Goal: Information Seeking & Learning: Learn about a topic

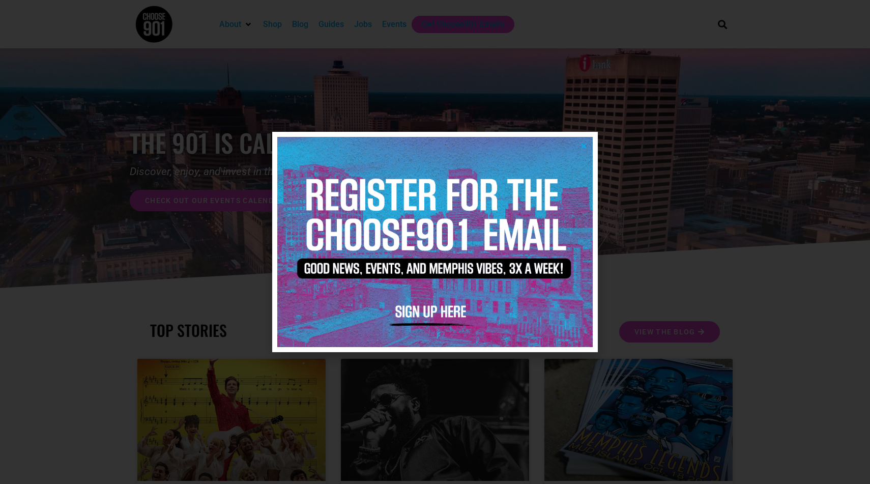
click at [584, 144] on icon "Close" at bounding box center [584, 146] width 8 height 8
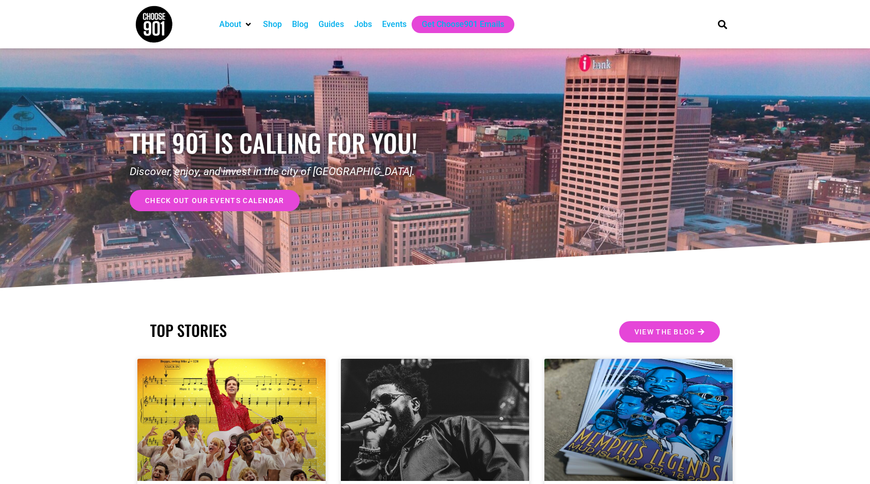
click at [135, 26] on img at bounding box center [154, 24] width 38 height 38
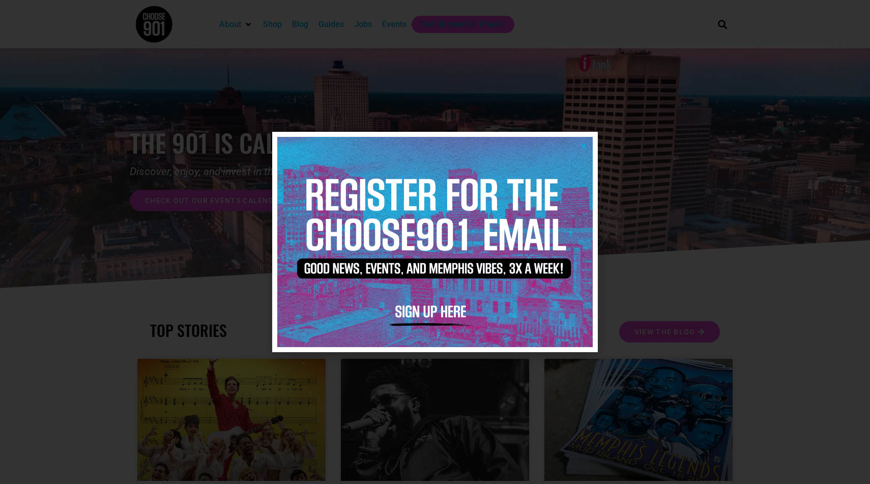
click at [170, 89] on div at bounding box center [435, 242] width 870 height 484
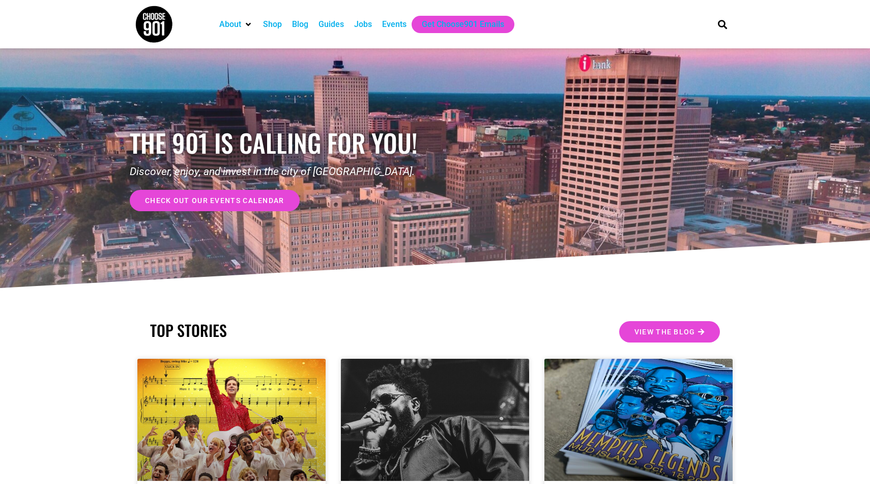
click at [167, 31] on img at bounding box center [154, 24] width 38 height 38
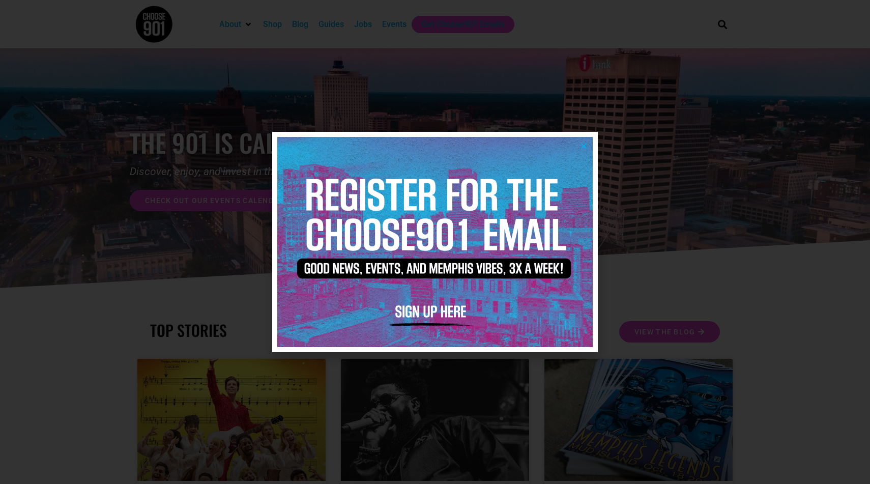
click at [141, 31] on div at bounding box center [435, 242] width 870 height 484
click at [589, 147] on img at bounding box center [434, 242] width 315 height 210
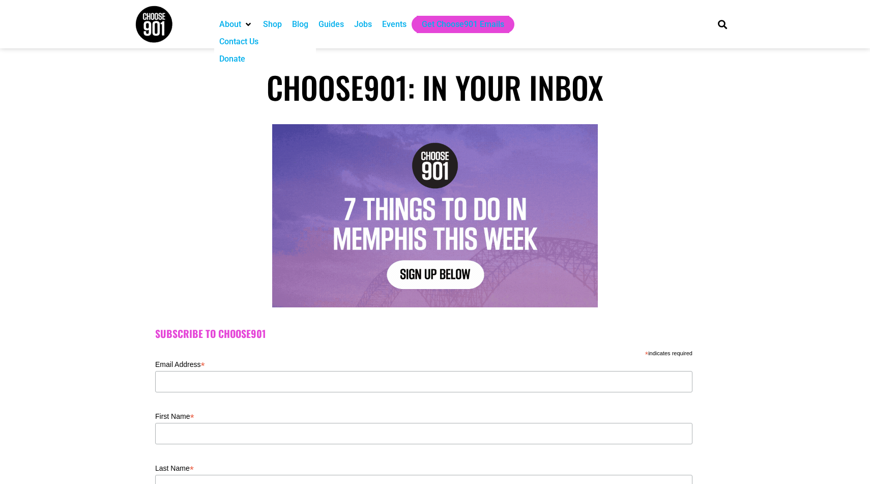
click at [240, 22] on div "About" at bounding box center [230, 24] width 22 height 12
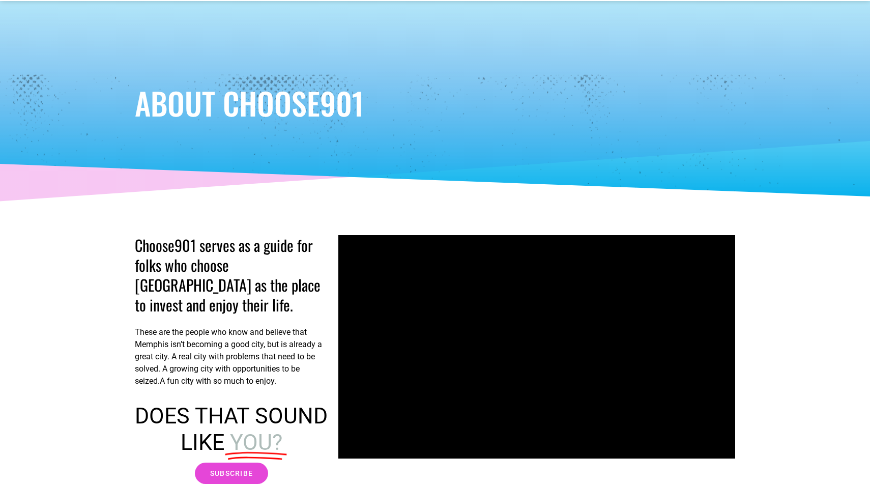
scroll to position [48, 0]
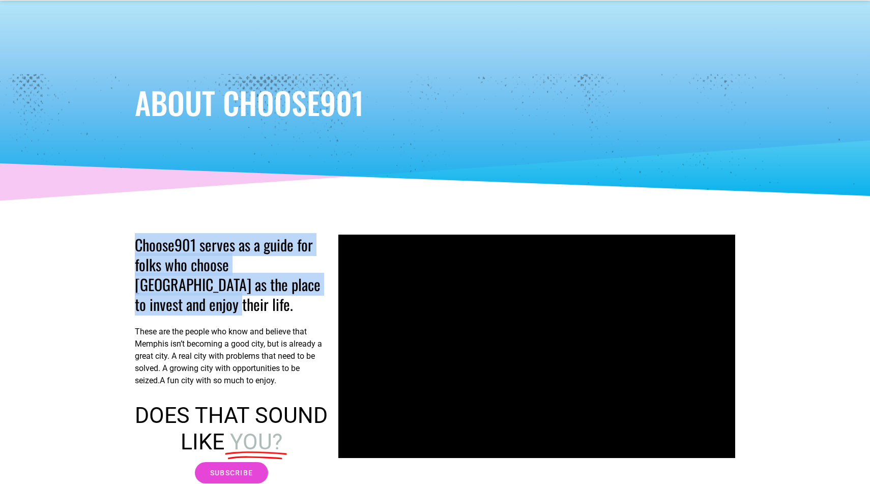
drag, startPoint x: 129, startPoint y: 251, endPoint x: 321, endPoint y: 288, distance: 195.8
click at [321, 288] on section "Choose901 serves as a guide for folks who choose [GEOGRAPHIC_DATA] as the place…" at bounding box center [435, 359] width 870 height 259
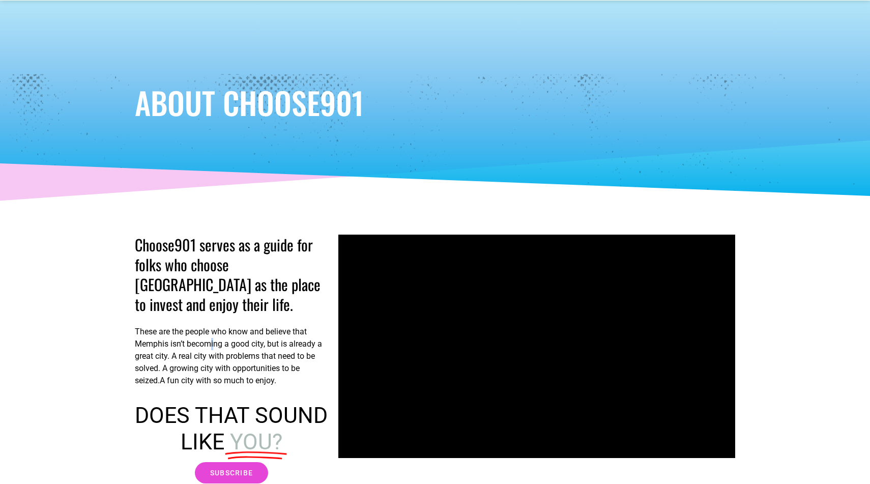
click at [215, 326] on p "These are the people who know and believe that Memphis isn’t becoming a good ci…" at bounding box center [231, 356] width 193 height 61
click at [214, 326] on p "These are the people who know and believe that Memphis isn’t becoming a good ci…" at bounding box center [231, 356] width 193 height 61
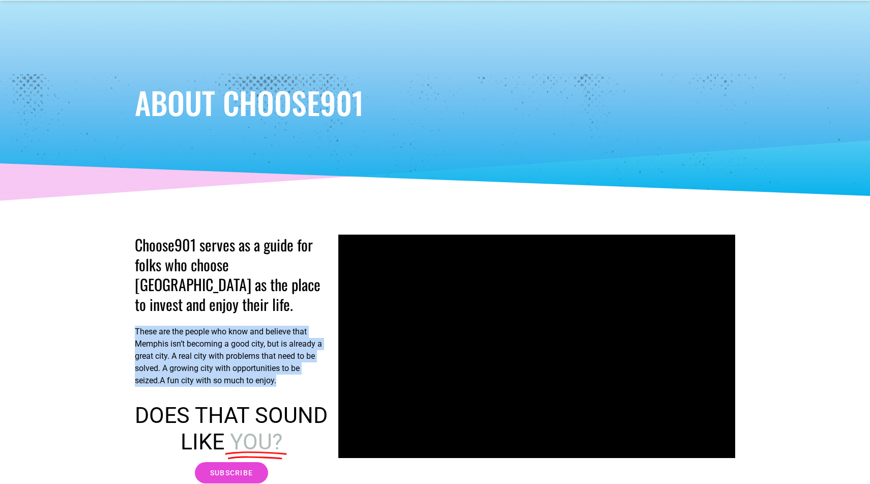
click at [214, 326] on p "These are the people who know and believe that Memphis isn’t becoming a good ci…" at bounding box center [231, 356] width 193 height 61
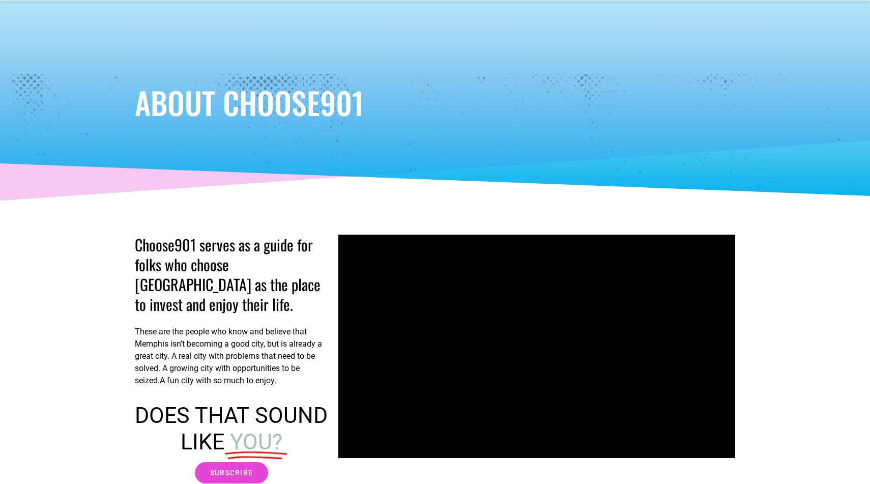
click at [256, 349] on p "These are the people who know and believe that Memphis isn’t becoming a good ci…" at bounding box center [231, 356] width 193 height 61
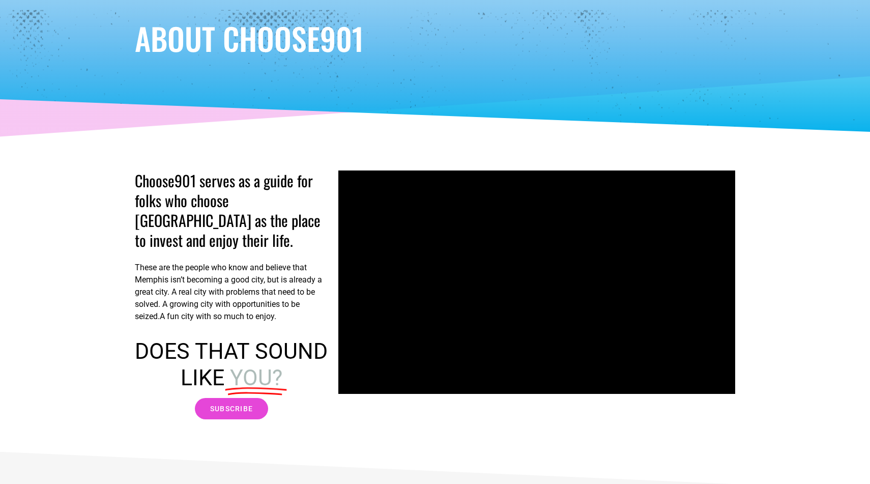
scroll to position [112, 0]
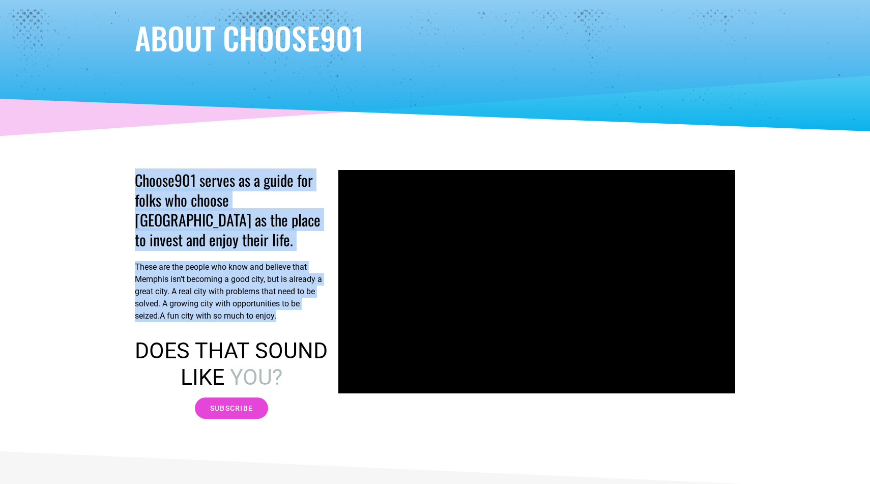
drag, startPoint x: 285, startPoint y: 301, endPoint x: 120, endPoint y: 186, distance: 201.1
click at [120, 186] on section "Choose901 serves as a guide for folks who choose [GEOGRAPHIC_DATA] as the place…" at bounding box center [435, 294] width 870 height 259
copy div "Choose901 serves as a guide for folks who choose [GEOGRAPHIC_DATA] as the place…"
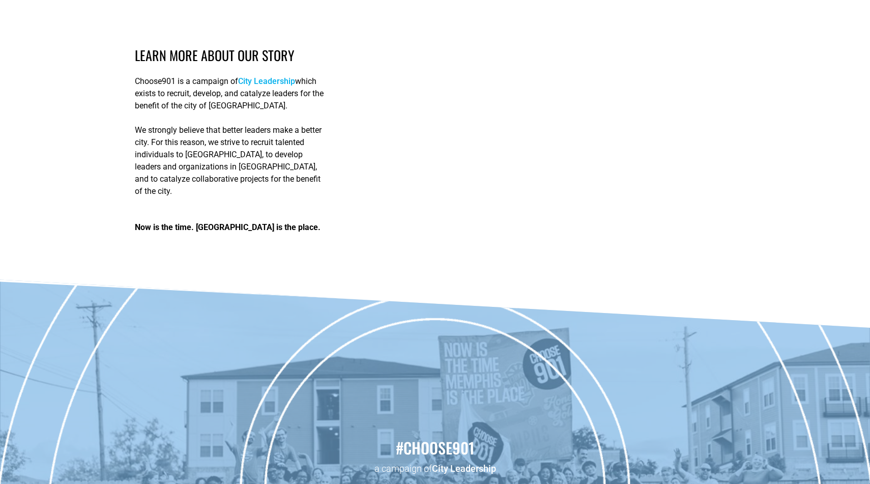
scroll to position [1547, 0]
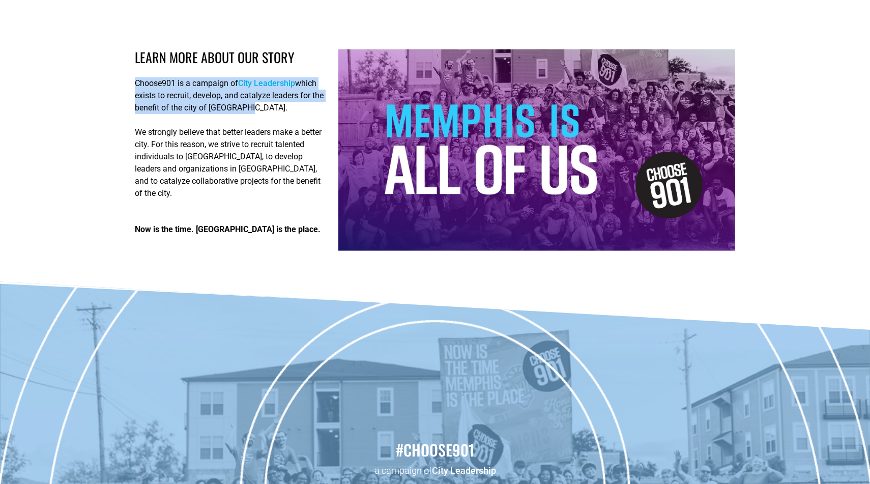
drag, startPoint x: 135, startPoint y: 65, endPoint x: 272, endPoint y: 88, distance: 138.8
click at [272, 88] on p "Choose901 is a campaign of City Leadership which exists to recruit, develop, an…" at bounding box center [231, 95] width 193 height 37
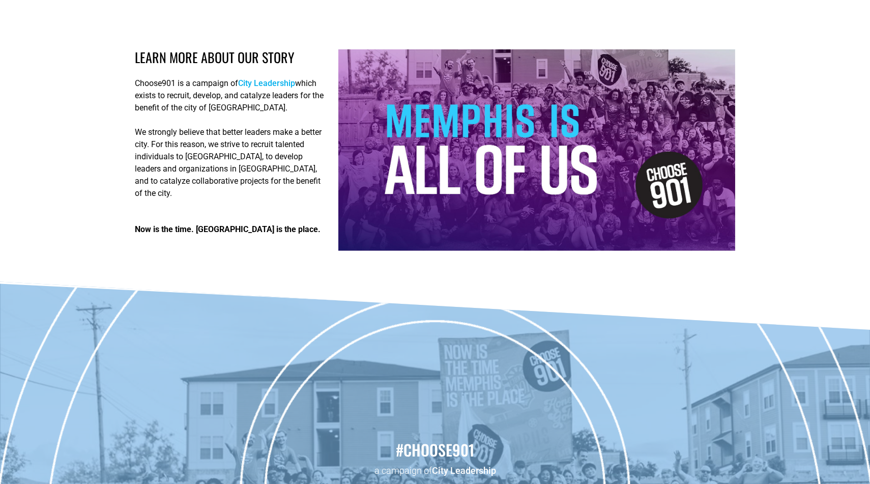
click at [188, 89] on p "Choose901 is a campaign of City Leadership which exists to recruit, develop, an…" at bounding box center [231, 95] width 193 height 37
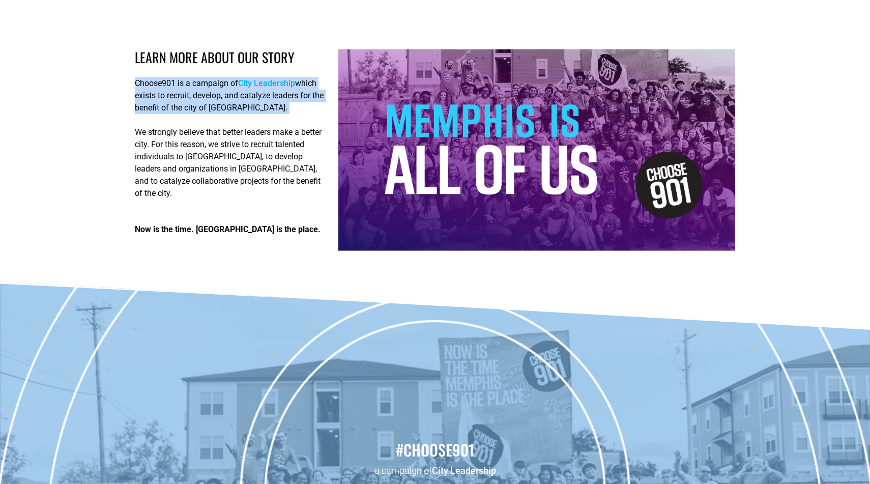
click at [188, 89] on p "Choose901 is a campaign of City Leadership which exists to recruit, develop, an…" at bounding box center [231, 95] width 193 height 37
copy div "Choose901 is a campaign of City Leadership which exists to recruit, develop, an…"
click at [273, 78] on link "City Leadership" at bounding box center [266, 83] width 57 height 10
